Goal: Task Accomplishment & Management: Manage account settings

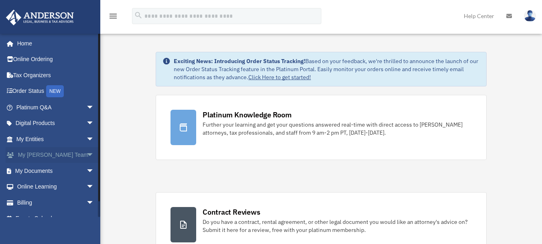
click at [86, 154] on span "arrow_drop_down" at bounding box center [94, 155] width 16 height 16
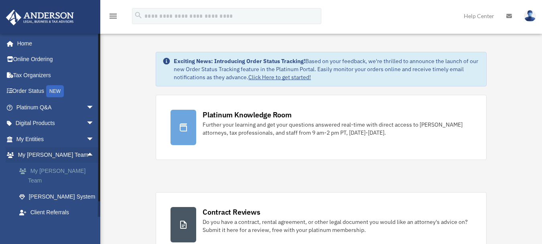
click at [61, 169] on link "My [PERSON_NAME] Team" at bounding box center [58, 175] width 95 height 26
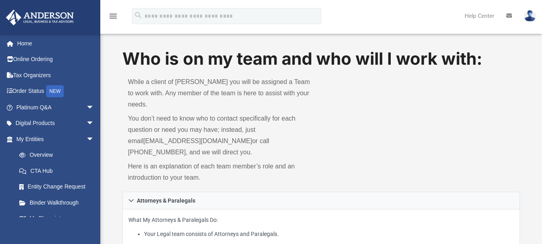
scroll to position [213, 0]
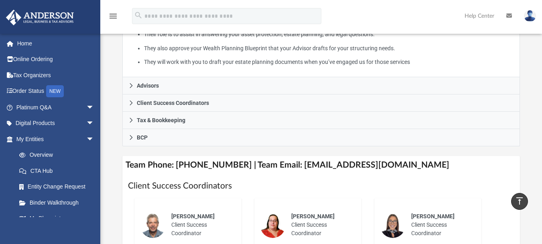
click at [530, 18] on img at bounding box center [530, 16] width 12 height 12
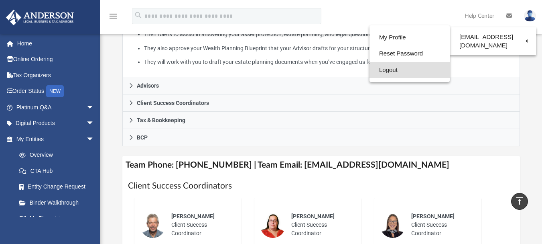
click at [384, 70] on link "Logout" at bounding box center [410, 70] width 80 height 16
